Goal: Contribute content

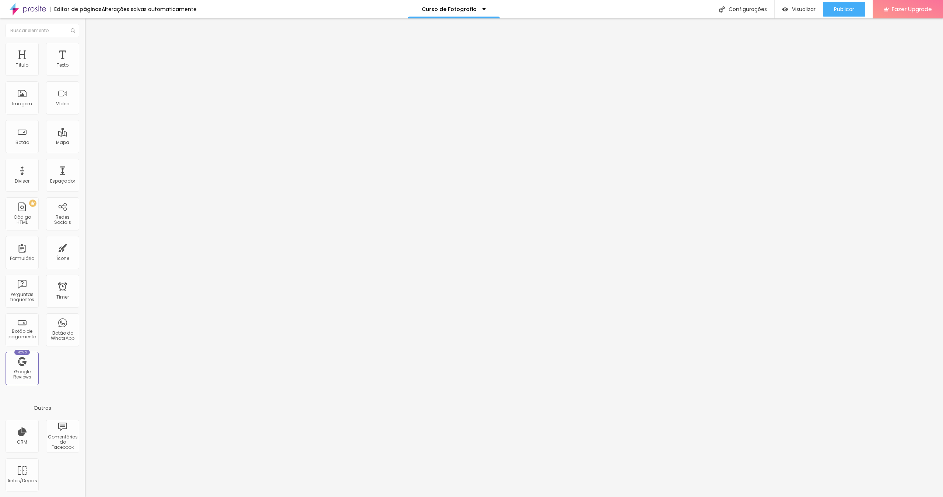
click at [85, 84] on div "URL do vídeo [URL][DOMAIN_NAME] Alinhamento Proporção 16:9 Wide Ultrawide 21:9 …" at bounding box center [127, 99] width 85 height 85
click at [85, 69] on input "[URL][DOMAIN_NAME]" at bounding box center [129, 65] width 88 height 7
drag, startPoint x: 76, startPoint y: 84, endPoint x: 11, endPoint y: 81, distance: 64.5
click at [85, 69] on input "[URL][DOMAIN_NAME]" at bounding box center [129, 65] width 88 height 7
type input "hM"
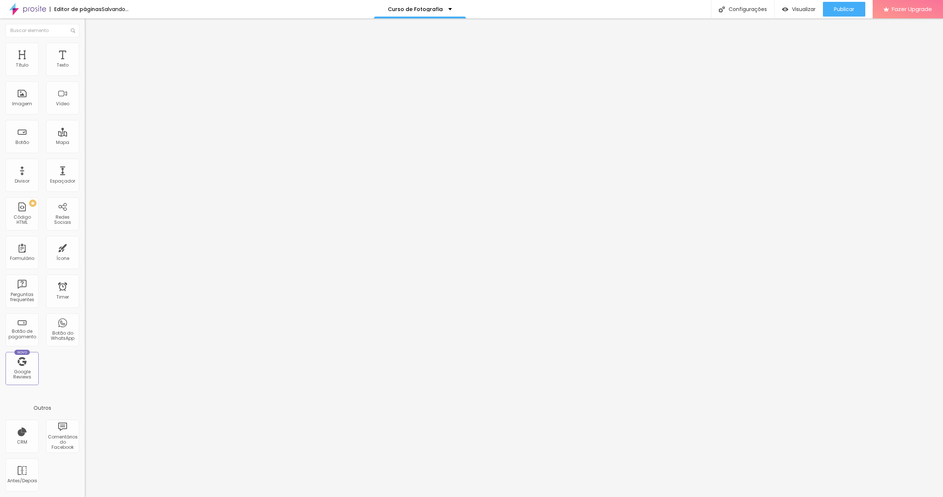
click at [85, 85] on div "URL do vídeo hM Alinhamento Proporção 16:9 Wide Ultrawide 21:9 Wide 16:9 Standa…" at bounding box center [127, 99] width 85 height 85
paste input "[URL][DOMAIN_NAME]"
type input "[URL][DOMAIN_NAME]"
click at [834, 10] on span "Publicar" at bounding box center [844, 9] width 20 height 6
click at [836, 11] on span "Publicar" at bounding box center [844, 9] width 20 height 6
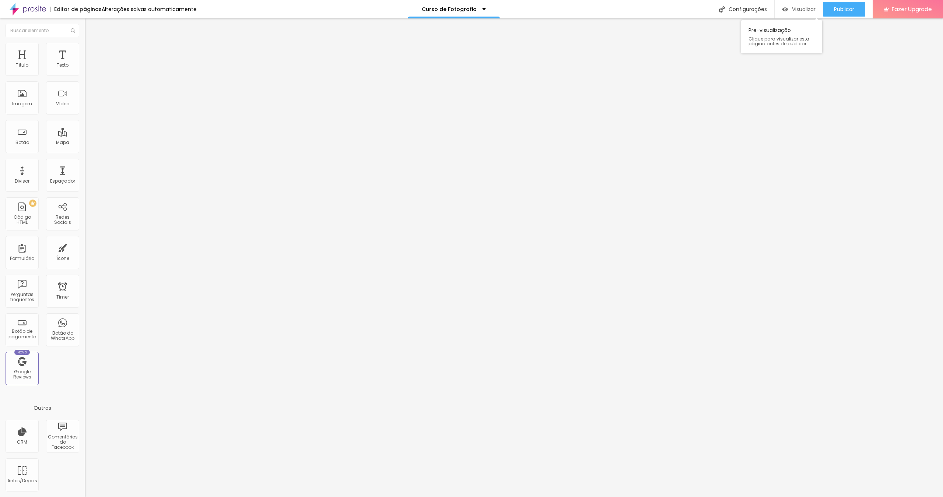
click at [802, 13] on div "Visualizar" at bounding box center [799, 9] width 34 height 15
click at [834, 9] on span "Publicar" at bounding box center [844, 9] width 20 height 6
click at [788, 10] on div "Visualizar" at bounding box center [792, 9] width 34 height 6
